Goal: Task Accomplishment & Management: Use online tool/utility

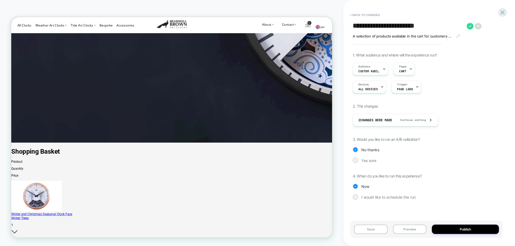
click at [475, 97] on div "1. What audience and where will the experience run? Audience Custom Audience Pa…" at bounding box center [426, 130] width 147 height 155
click at [377, 13] on button "< Back to changes" at bounding box center [364, 15] width 35 height 9
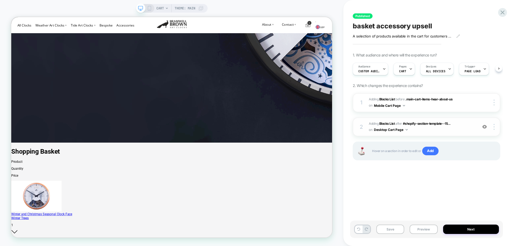
scroll to position [0, 0]
click at [389, 130] on button "Desktop Cart Page" at bounding box center [391, 130] width 34 height 7
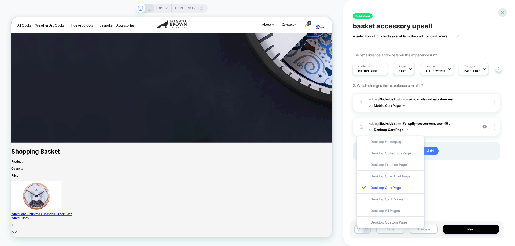
click at [482, 179] on div "Published basket accessory upsell A selection of products available in the cart…" at bounding box center [426, 123] width 153 height 236
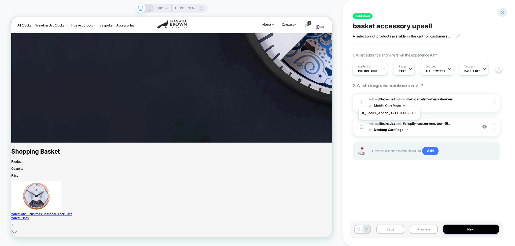
click at [389, 124] on b "Blocks List" at bounding box center [387, 124] width 16 height 4
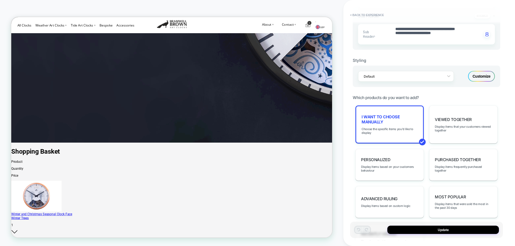
scroll to position [200, 0]
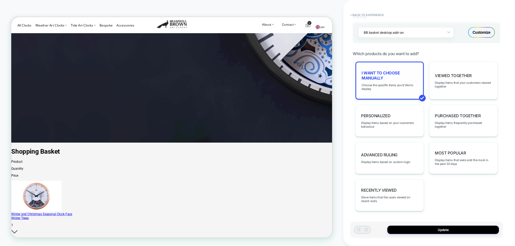
click at [392, 91] on div "I want to choose manually Choose the specific items you'd like to display" at bounding box center [389, 81] width 68 height 38
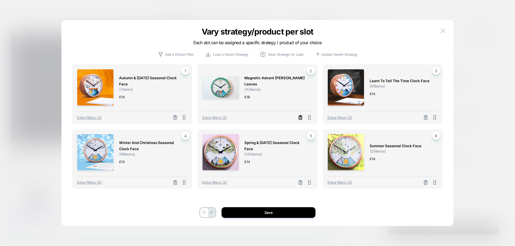
click at [175, 118] on line at bounding box center [175, 118] width 0 height 1
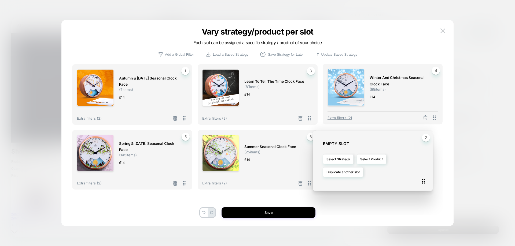
drag, startPoint x: 307, startPoint y: 116, endPoint x: 422, endPoint y: 182, distance: 133.1
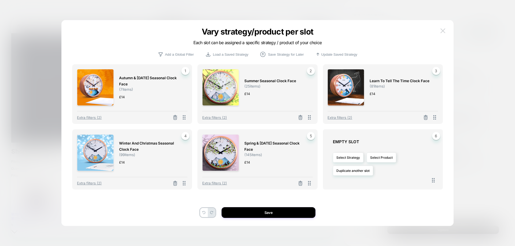
click at [442, 32] on img at bounding box center [442, 30] width 5 height 5
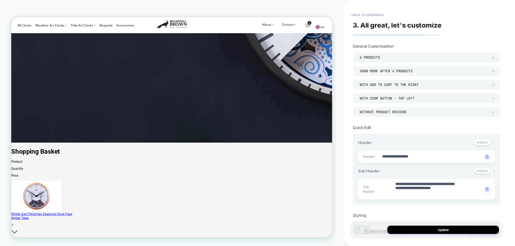
scroll to position [0, 0]
click at [410, 60] on div "6 Products" at bounding box center [424, 58] width 128 height 5
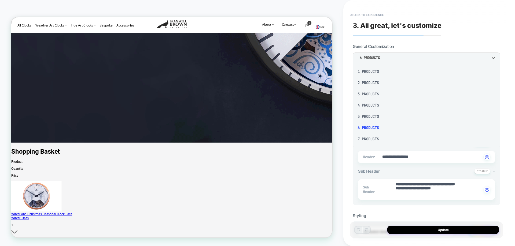
click at [376, 116] on div "5 Products" at bounding box center [426, 116] width 143 height 11
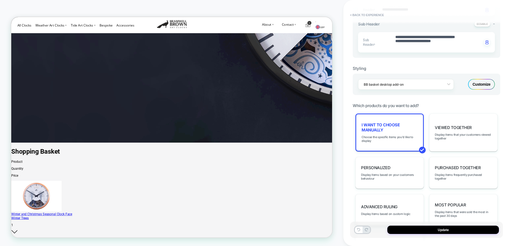
scroll to position [161, 0]
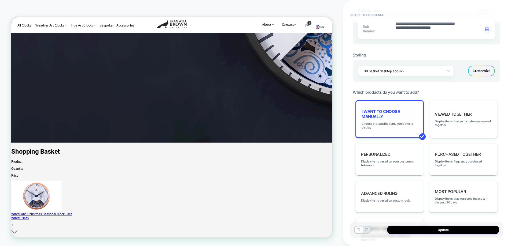
click at [401, 121] on div "I want to choose manually Choose the specific items you'd like to display" at bounding box center [389, 119] width 68 height 38
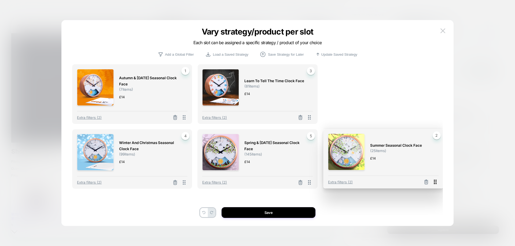
drag, startPoint x: 310, startPoint y: 120, endPoint x: 436, endPoint y: 184, distance: 141.4
click at [436, 184] on icon at bounding box center [435, 182] width 7 height 7
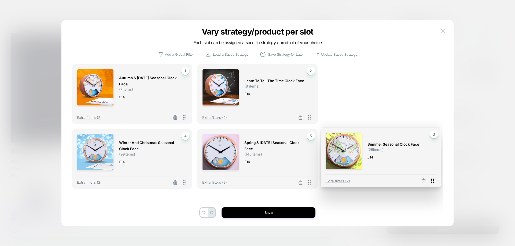
drag, startPoint x: 436, startPoint y: 118, endPoint x: 434, endPoint y: 182, distance: 63.6
click at [434, 182] on icon at bounding box center [432, 181] width 7 height 7
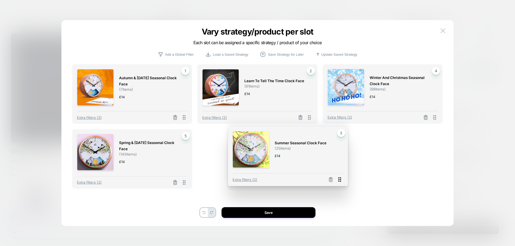
drag, startPoint x: 436, startPoint y: 116, endPoint x: 341, endPoint y: 179, distance: 113.5
click at [341, 179] on icon at bounding box center [339, 179] width 7 height 7
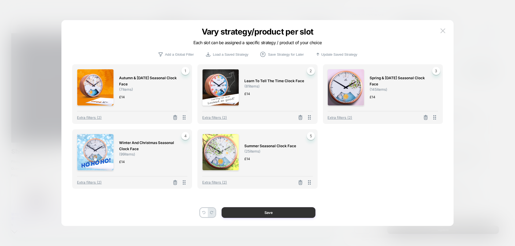
click at [265, 211] on button "Save" at bounding box center [269, 213] width 94 height 11
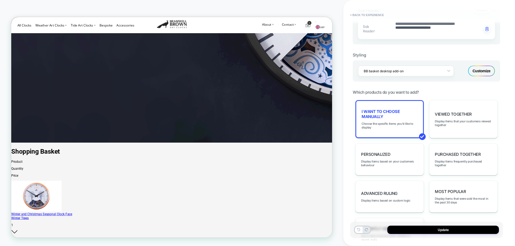
scroll to position [0, 0]
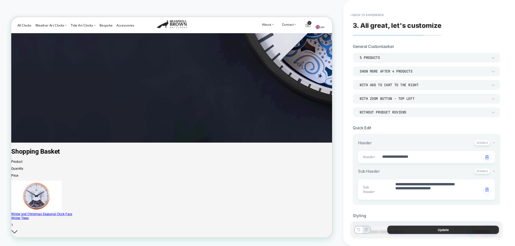
click at [440, 229] on button "Update" at bounding box center [443, 230] width 112 height 8
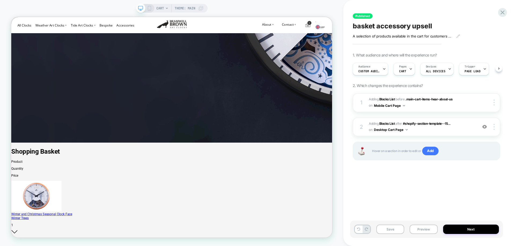
scroll to position [0, 0]
click at [387, 99] on b "Blocks List" at bounding box center [387, 99] width 16 height 4
click at [150, 9] on icon at bounding box center [149, 8] width 5 height 5
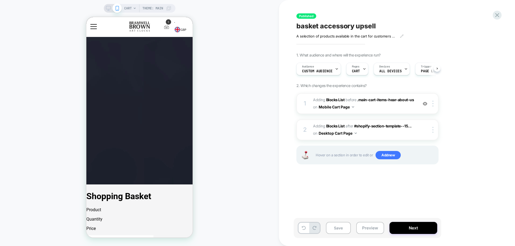
scroll to position [0, 0]
click at [336, 101] on b "Blocks List" at bounding box center [335, 100] width 19 height 5
click at [336, 99] on div "Published basket accessory upsell A selection of products available in the cart…" at bounding box center [397, 123] width 236 height 246
click at [374, 98] on div "Published basket accessory upsell A selection of products available in the cart…" at bounding box center [397, 123] width 236 height 246
click at [291, 106] on div "Published basket accessory upsell A selection of products available in the cart…" at bounding box center [397, 123] width 236 height 246
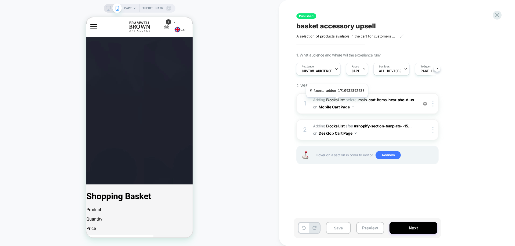
click at [335, 125] on div "Published basket accessory upsell A selection of products available in the cart…" at bounding box center [397, 123] width 236 height 246
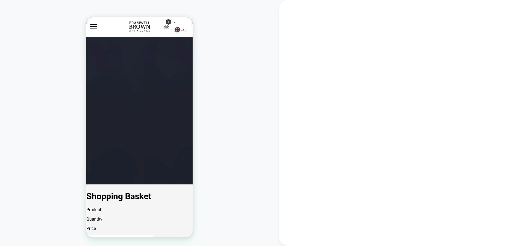
click at [485, 86] on div at bounding box center [397, 123] width 236 height 246
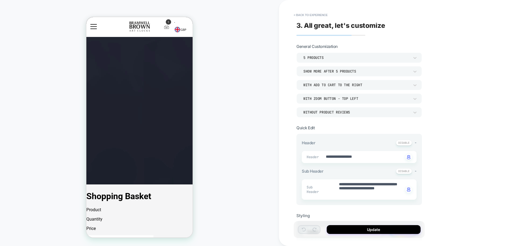
type textarea "*"
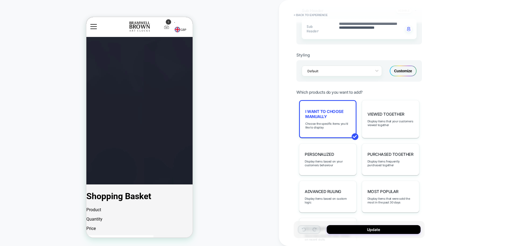
scroll to position [188, 0]
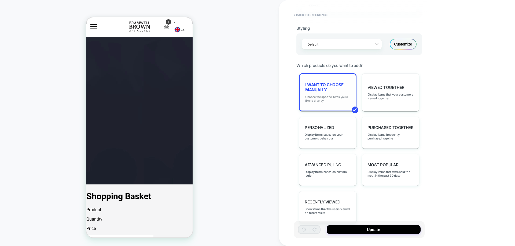
click at [335, 97] on span "Choose the specific items you'd like to display" at bounding box center [327, 99] width 45 height 8
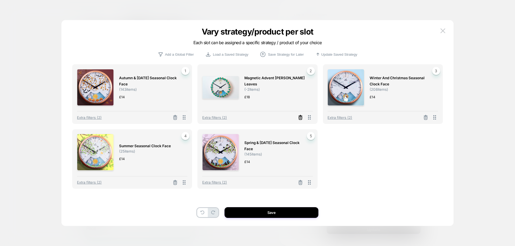
click at [175, 118] on line at bounding box center [175, 118] width 0 height 1
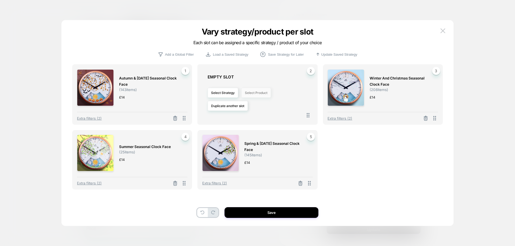
click at [252, 94] on button "Select Product" at bounding box center [255, 93] width 29 height 10
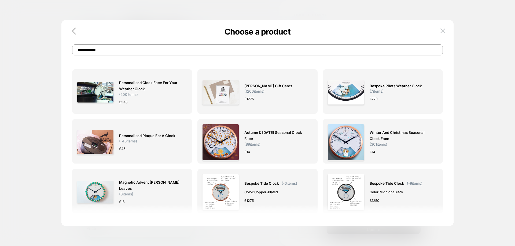
type input "**********"
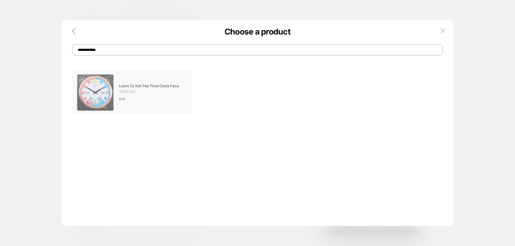
click at [174, 88] on span "Learn To Tell The Time Clock Face" at bounding box center [149, 86] width 60 height 6
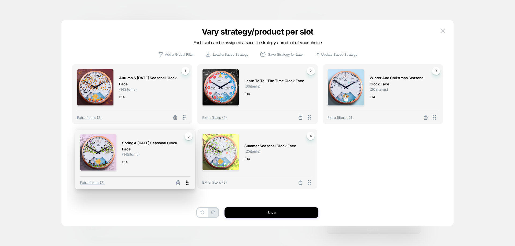
drag, startPoint x: 309, startPoint y: 183, endPoint x: 187, endPoint y: 183, distance: 122.3
click at [187, 183] on icon at bounding box center [187, 183] width 7 height 7
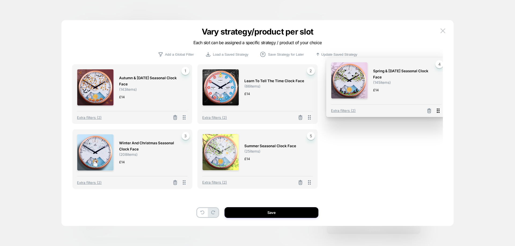
drag, startPoint x: 183, startPoint y: 183, endPoint x: 437, endPoint y: 111, distance: 263.9
click at [437, 111] on icon at bounding box center [438, 111] width 3 height 5
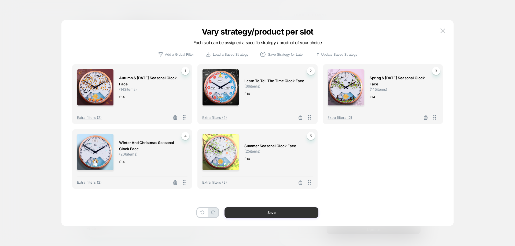
click at [279, 213] on button "Save" at bounding box center [271, 213] width 94 height 11
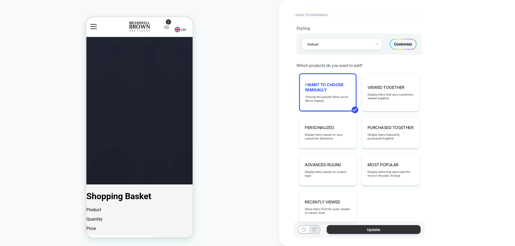
click at [372, 232] on button "Update" at bounding box center [374, 230] width 94 height 9
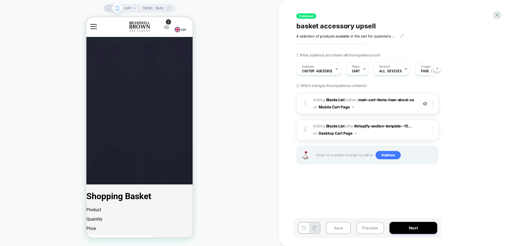
scroll to position [0, 0]
click at [411, 229] on button "Next" at bounding box center [413, 228] width 48 height 12
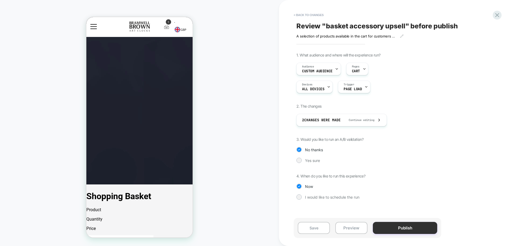
click at [402, 226] on button "Publish" at bounding box center [405, 228] width 64 height 12
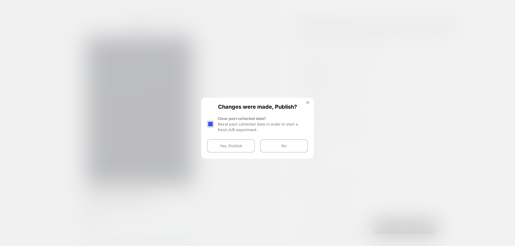
click at [210, 124] on div at bounding box center [210, 124] width 7 height 7
click at [229, 146] on button "Yes, Publish" at bounding box center [231, 145] width 48 height 13
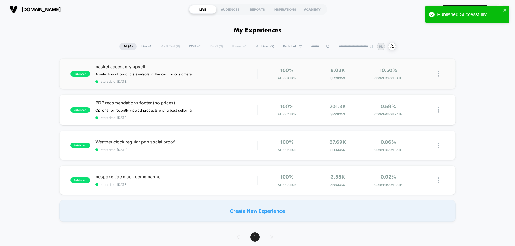
click at [438, 74] on img at bounding box center [438, 74] width 1 height 6
click at [475, 74] on div "published basket accessory upsell A selection of products available in the cart…" at bounding box center [257, 140] width 515 height 164
click at [426, 73] on icon at bounding box center [424, 73] width 3 height 3
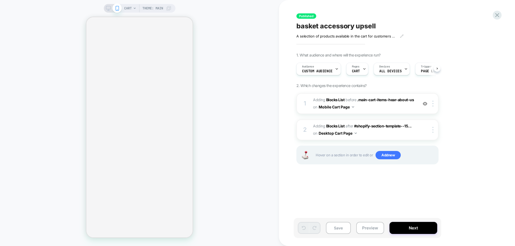
scroll to position [0, 0]
click at [109, 6] on rect at bounding box center [108, 7] width 5 height 3
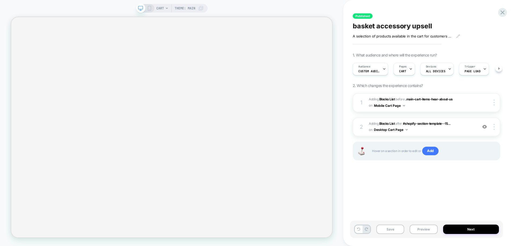
scroll to position [0, 0]
click at [387, 123] on b "Blocks List" at bounding box center [387, 124] width 16 height 4
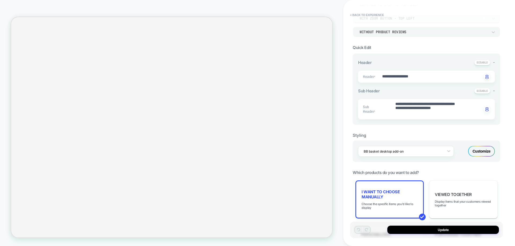
scroll to position [161, 0]
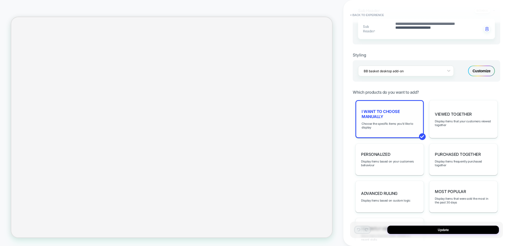
click at [385, 120] on div "I want to choose manually Choose the specific items you'd like to display" at bounding box center [389, 119] width 68 height 38
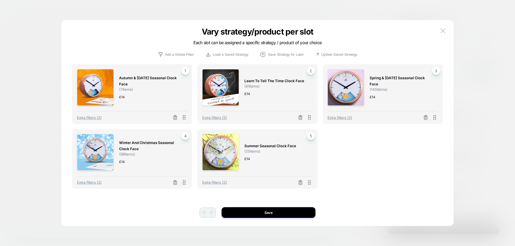
click at [444, 32] on img at bounding box center [442, 30] width 5 height 5
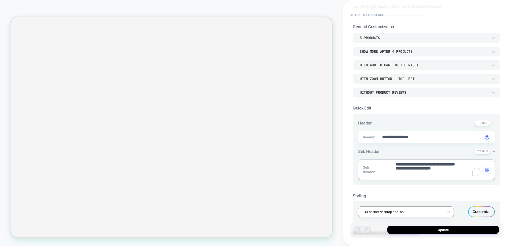
scroll to position [0, 0]
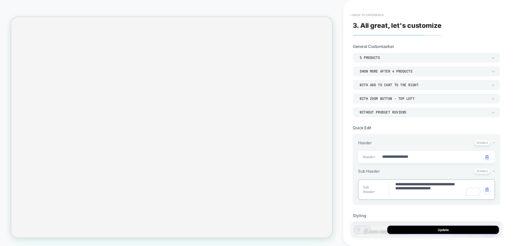
type textarea "*"
click at [371, 15] on button "< Back to experience" at bounding box center [366, 15] width 39 height 9
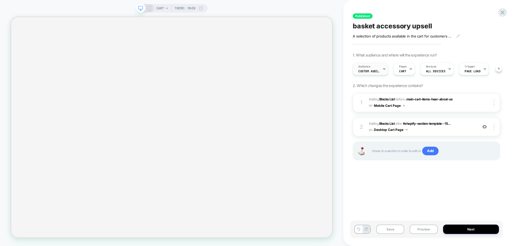
scroll to position [0, 0]
click at [149, 8] on icon at bounding box center [149, 8] width 5 height 5
